Goal: Information Seeking & Learning: Check status

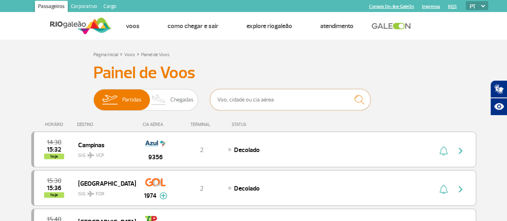
click at [266, 96] on input "text" at bounding box center [290, 99] width 160 height 21
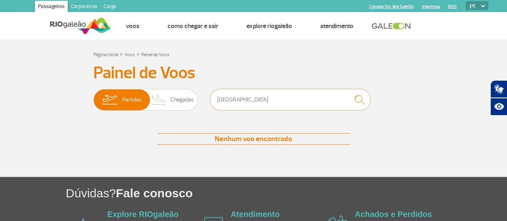
click at [239, 99] on input "[GEOGRAPHIC_DATA]" at bounding box center [290, 99] width 160 height 21
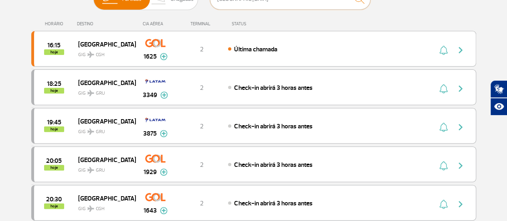
scroll to position [52, 0]
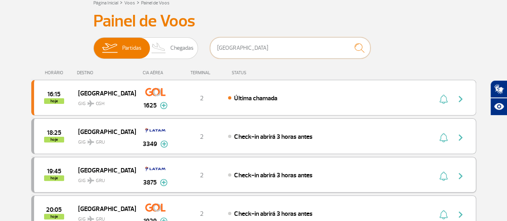
type input "[GEOGRAPHIC_DATA]"
click at [164, 181] on img at bounding box center [164, 182] width 8 height 7
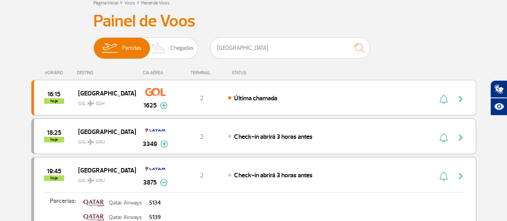
click at [164, 181] on img at bounding box center [164, 182] width 8 height 7
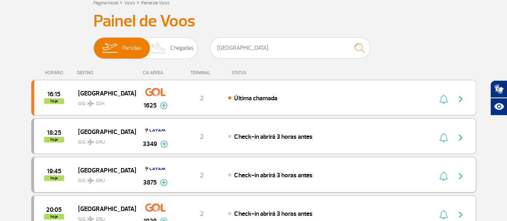
click at [462, 174] on img "button" at bounding box center [461, 176] width 10 height 10
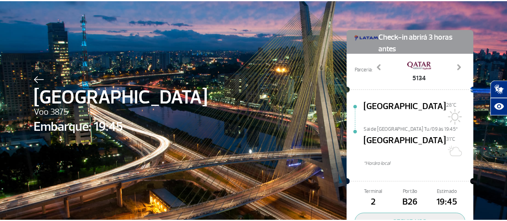
scroll to position [10, 0]
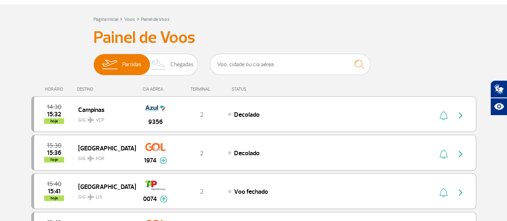
scroll to position [9, 0]
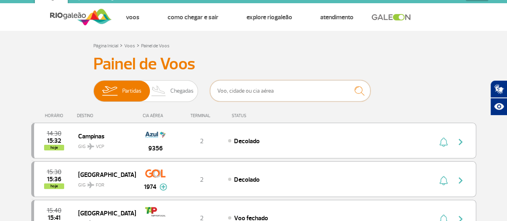
click at [247, 98] on input "text" at bounding box center [290, 90] width 160 height 21
type input "[GEOGRAPHIC_DATA]"
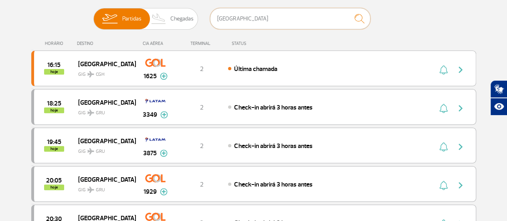
scroll to position [67, 0]
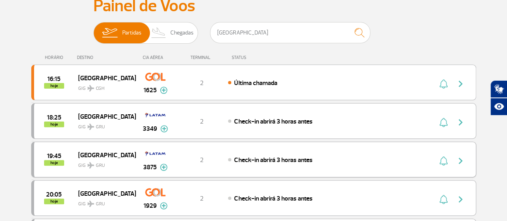
click at [260, 156] on span "Check-in abrirá 3 horas antes" at bounding box center [273, 160] width 78 height 8
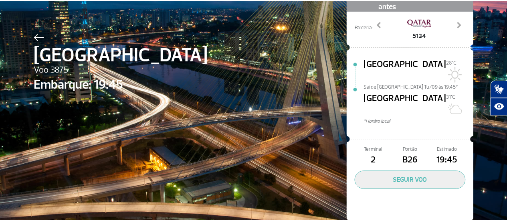
scroll to position [59, 0]
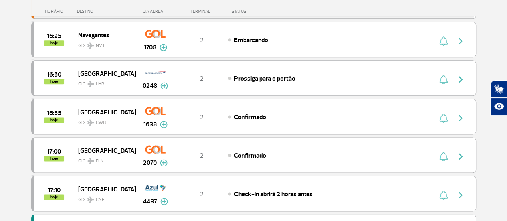
scroll to position [630, 0]
